Goal: Communication & Community: Answer question/provide support

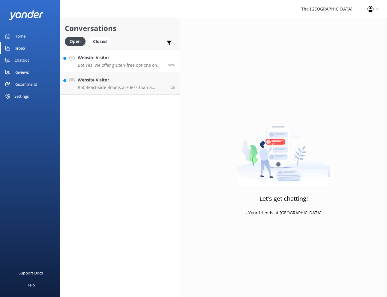
click at [110, 68] on link "Website Visitor Bot: Yes, we offer gluten-free options on our menus. You can vi…" at bounding box center [119, 61] width 119 height 23
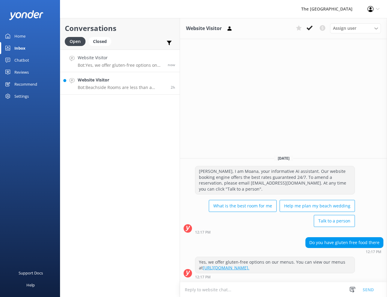
click at [84, 89] on p "Bot: Beachside Rooms are less than a minute’s casual stroll to the water’s edge…" at bounding box center [122, 87] width 89 height 5
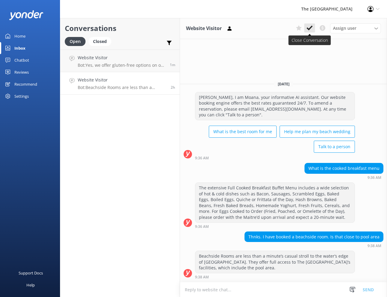
click at [311, 27] on use at bounding box center [310, 28] width 6 height 5
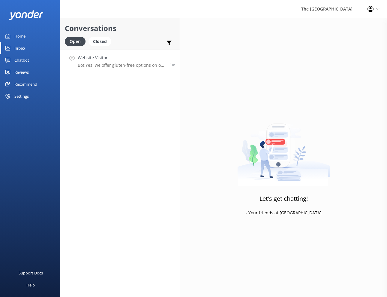
click at [118, 65] on p "Bot: Yes, we offer gluten-free options on our menus. You can view our menus at …" at bounding box center [122, 64] width 88 height 5
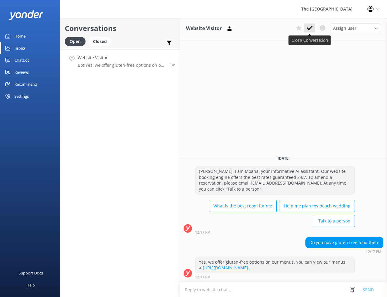
click at [309, 28] on icon at bounding box center [310, 28] width 6 height 6
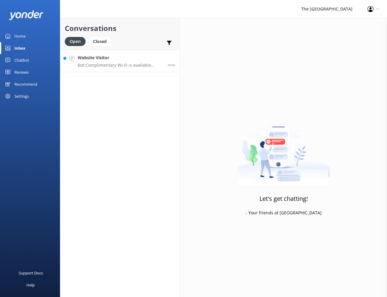
click at [107, 65] on p "Bot: Complimentary Wi-Fi is available throughout The [GEOGRAPHIC_DATA]. If you …" at bounding box center [121, 64] width 86 height 5
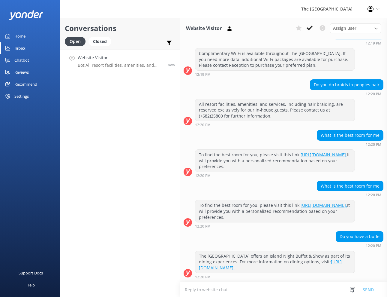
scroll to position [232, 0]
